Goal: Information Seeking & Learning: Check status

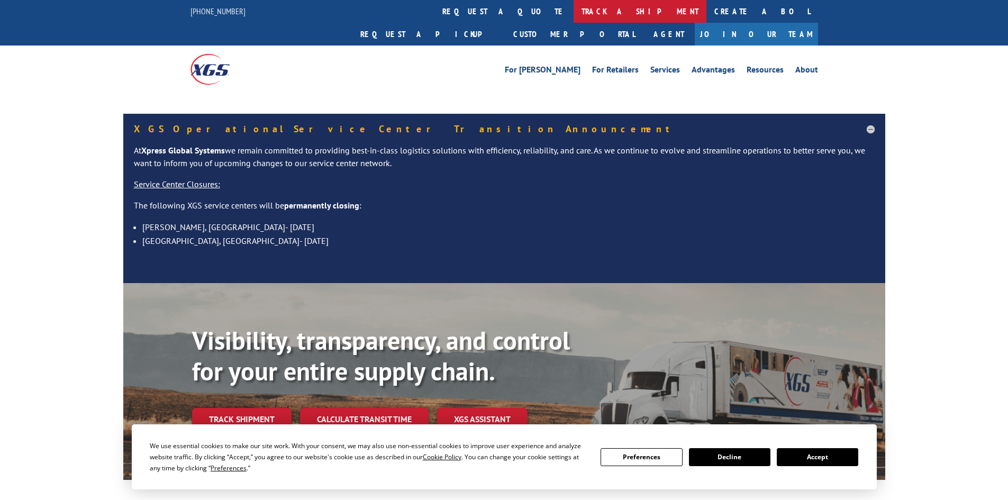
click at [573, 8] on link "track a shipment" at bounding box center [639, 11] width 133 height 23
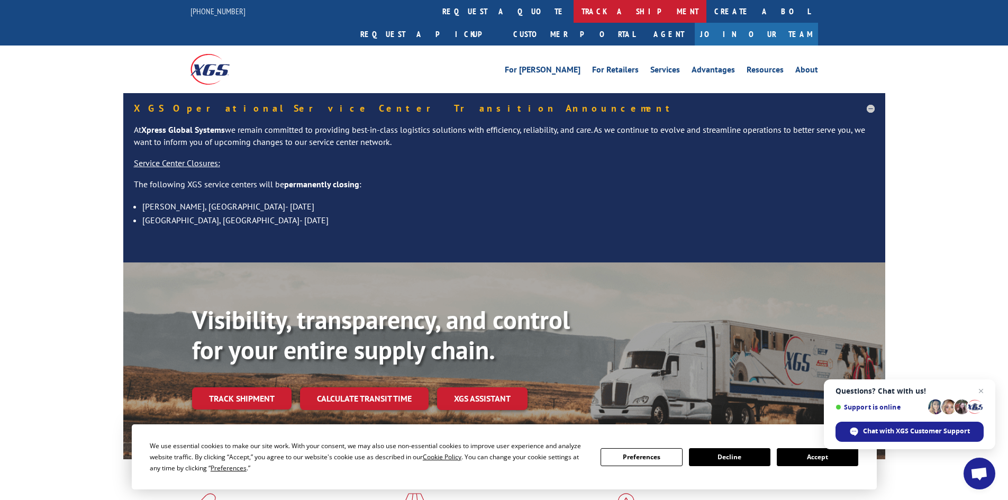
click at [573, 8] on link "track a shipment" at bounding box center [639, 11] width 133 height 23
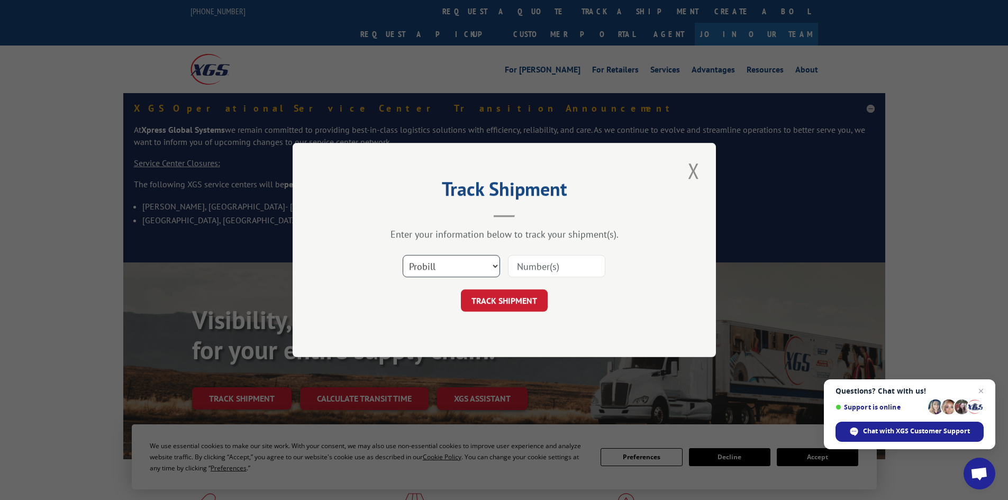
click at [432, 268] on select "Select category... Probill BOL PO" at bounding box center [450, 266] width 97 height 22
select select "po"
click at [402, 255] on select "Select category... Probill BOL PO" at bounding box center [450, 266] width 97 height 22
paste input "67547244"
type input "67547244"
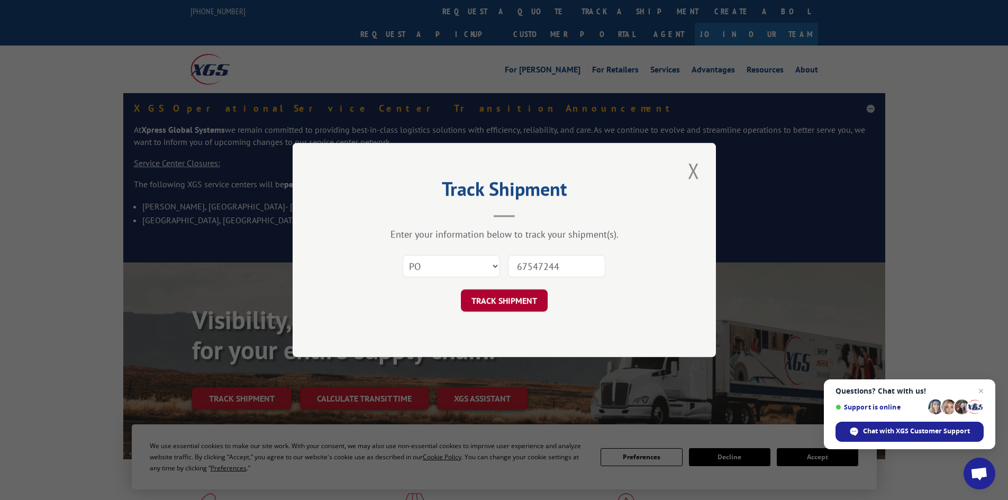
click at [514, 296] on button "TRACK SHIPMENT" at bounding box center [504, 300] width 87 height 22
